Goal: Task Accomplishment & Management: Manage account settings

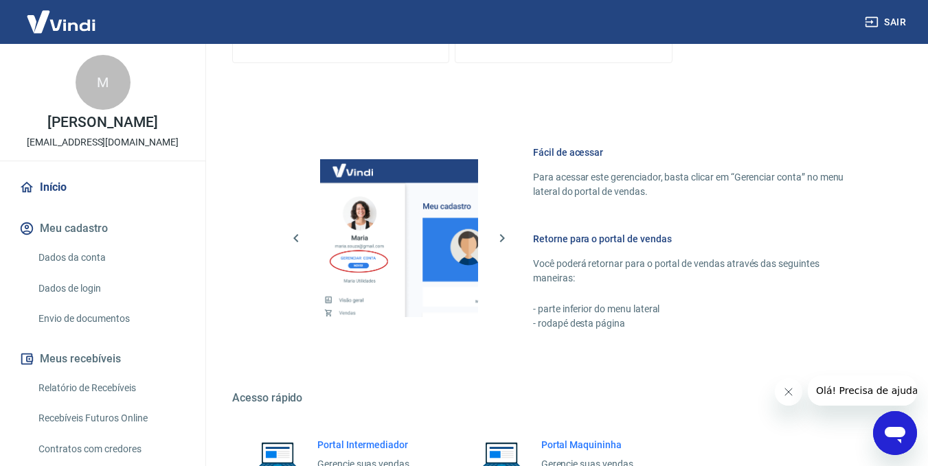
scroll to position [657, 0]
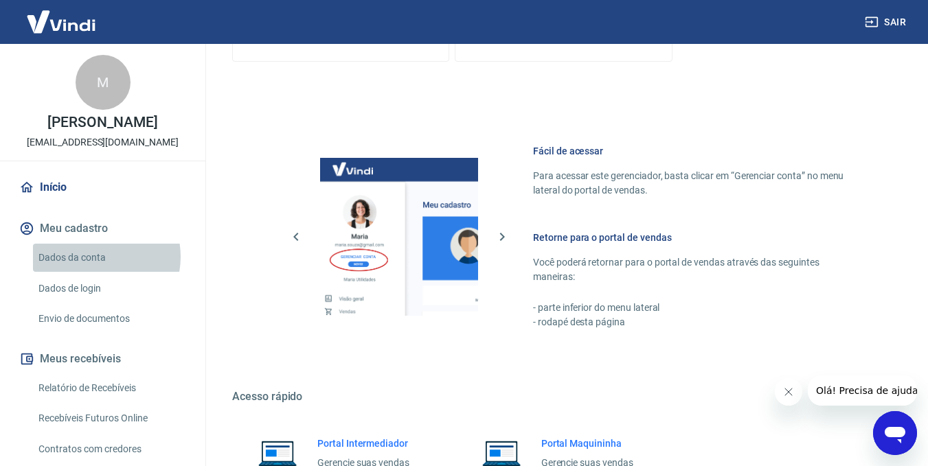
click at [93, 257] on link "Dados da conta" at bounding box center [111, 258] width 156 height 28
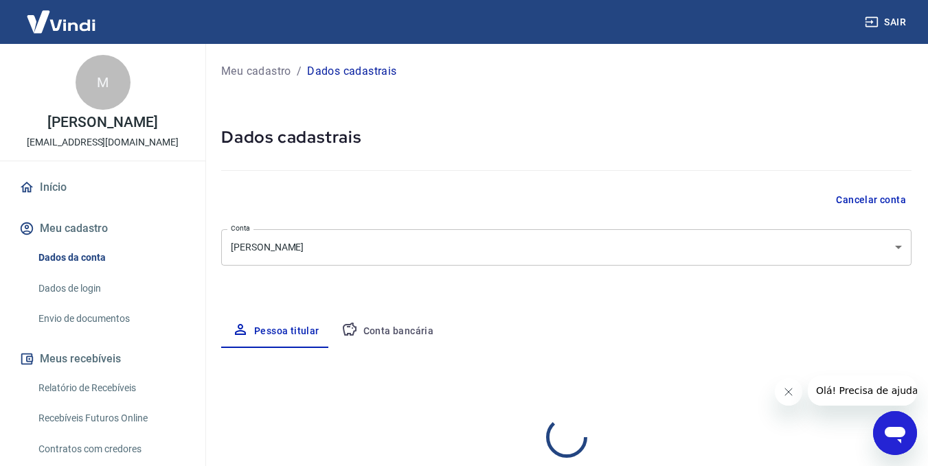
select select "SP"
select select "business"
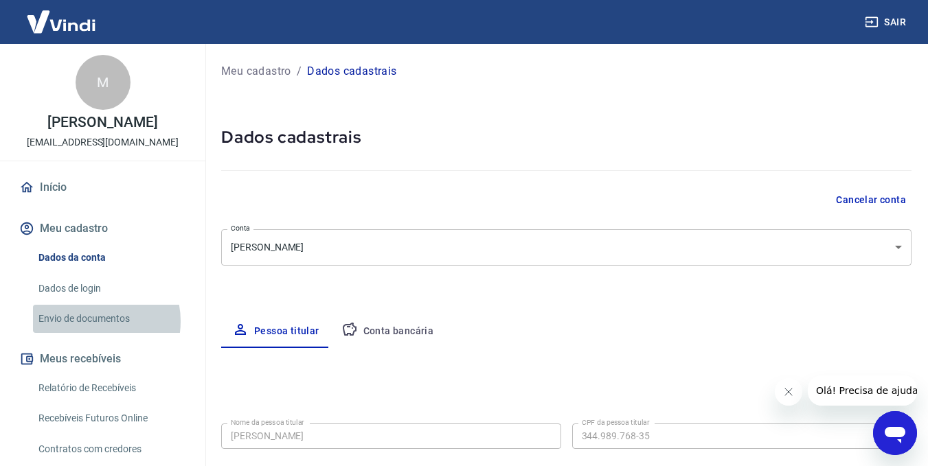
click at [90, 321] on link "Envio de documentos" at bounding box center [111, 319] width 156 height 28
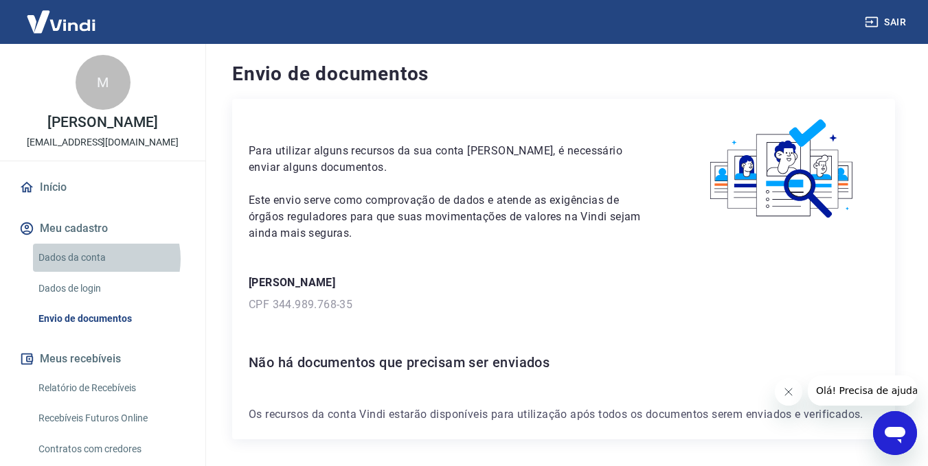
click at [99, 259] on link "Dados da conta" at bounding box center [111, 258] width 156 height 28
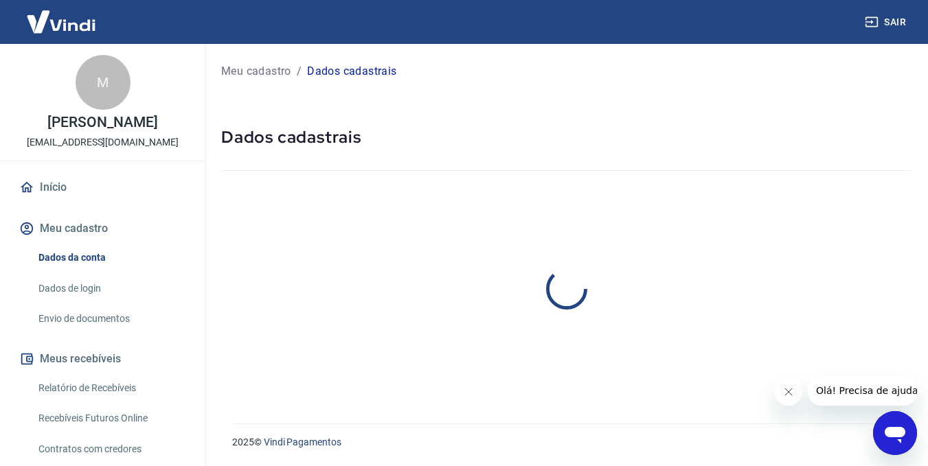
select select "SP"
select select "business"
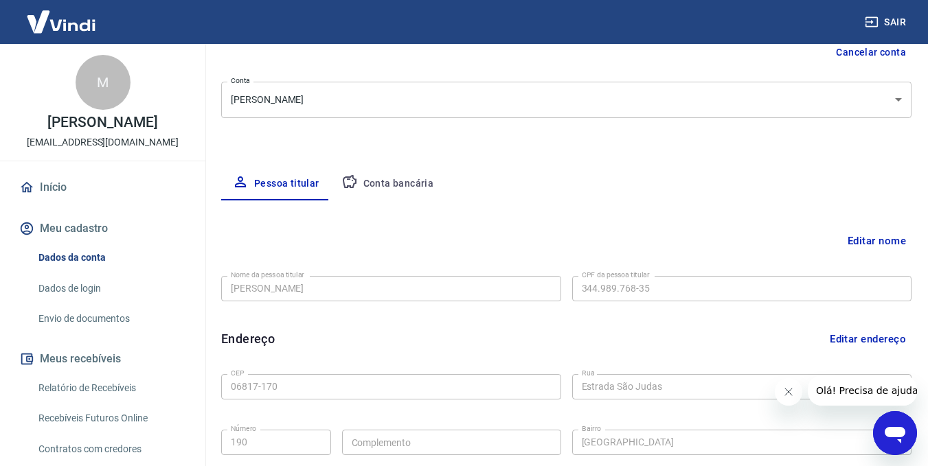
scroll to position [144, 0]
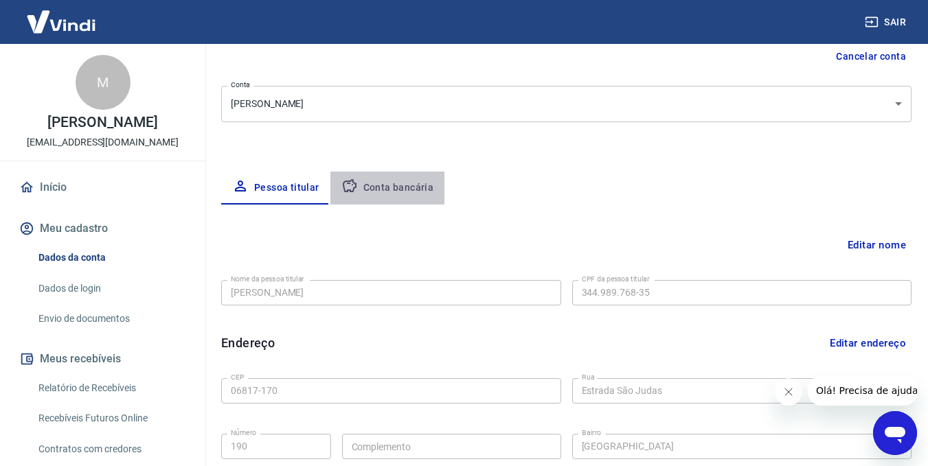
click at [398, 188] on button "Conta bancária" at bounding box center [387, 188] width 115 height 33
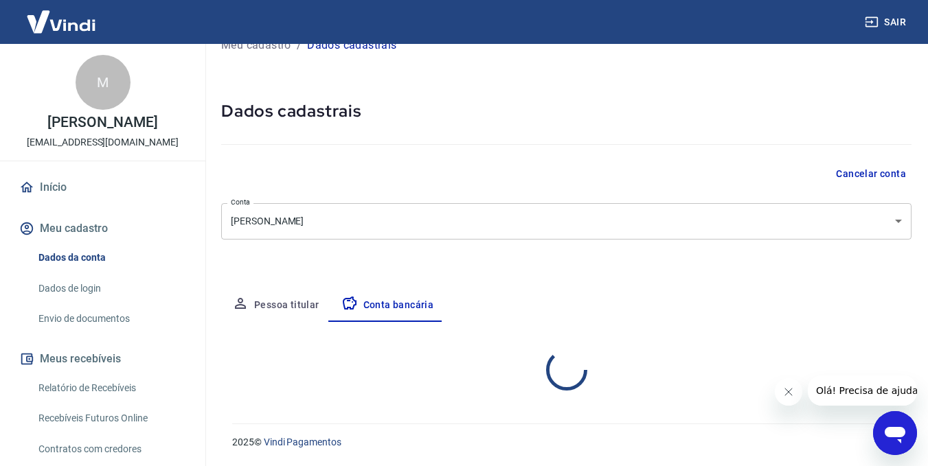
select select "1"
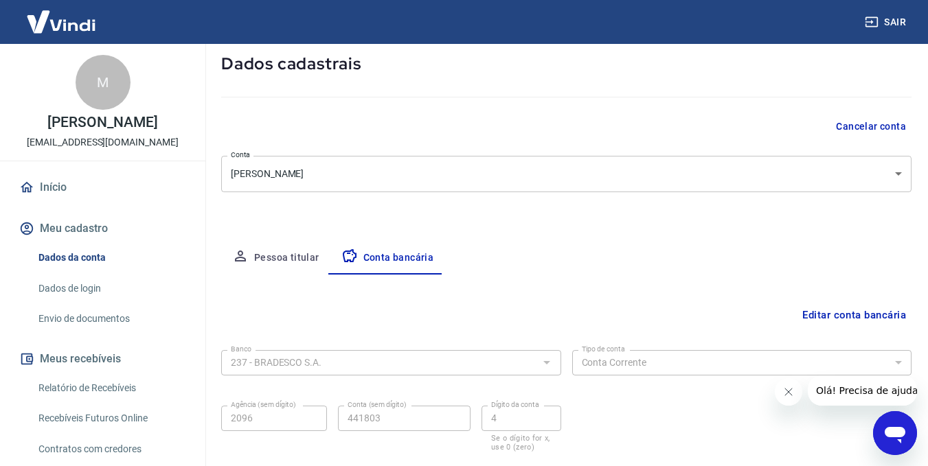
scroll to position [15, 0]
